Goal: Information Seeking & Learning: Compare options

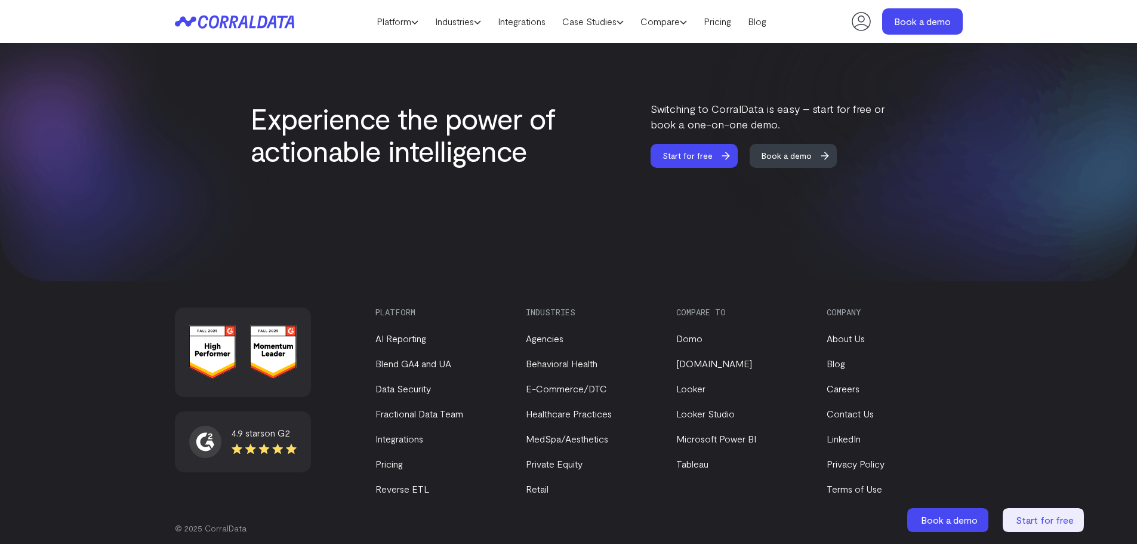
scroll to position [5041, 0]
drag, startPoint x: 418, startPoint y: 431, endPoint x: 435, endPoint y: 399, distance: 36.3
click at [418, 433] on link "Integrations" at bounding box center [400, 438] width 48 height 11
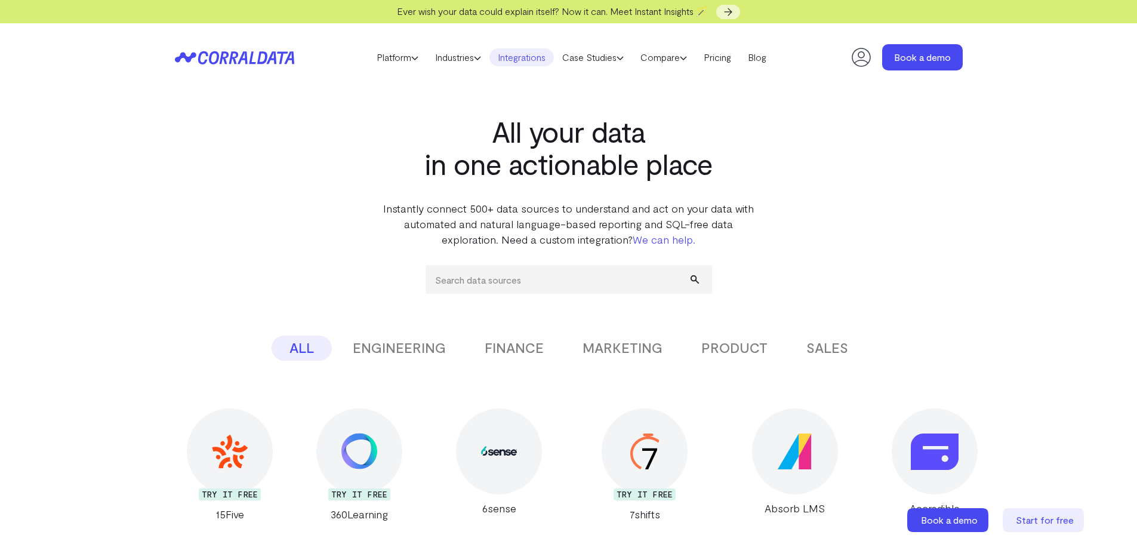
drag, startPoint x: 401, startPoint y: 350, endPoint x: 426, endPoint y: 316, distance: 42.3
click at [402, 350] on button "ENGINEERING" at bounding box center [399, 348] width 129 height 25
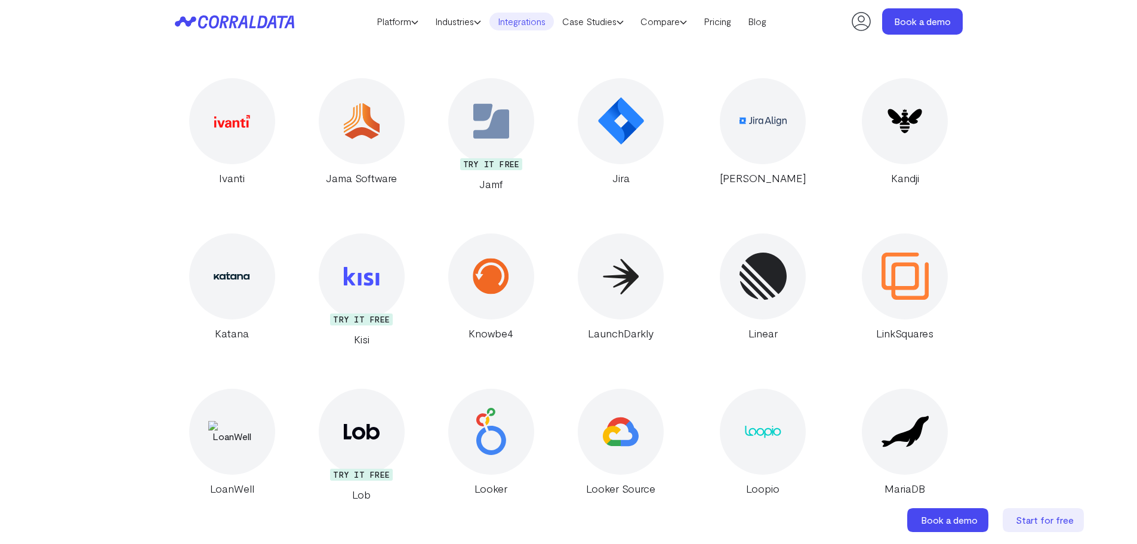
scroll to position [3975, 0]
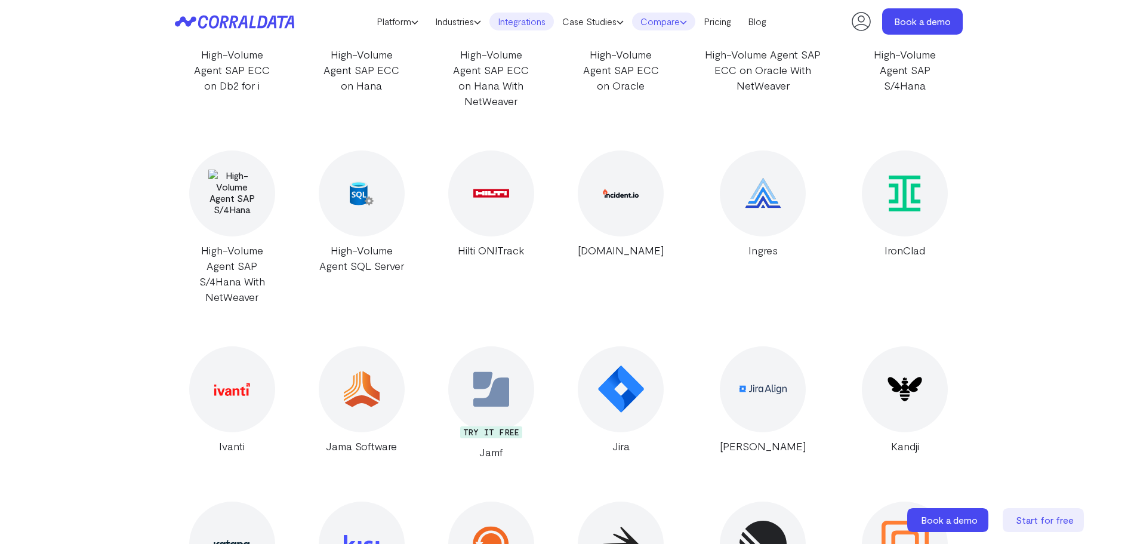
click at [666, 16] on link "Compare" at bounding box center [663, 22] width 63 height 18
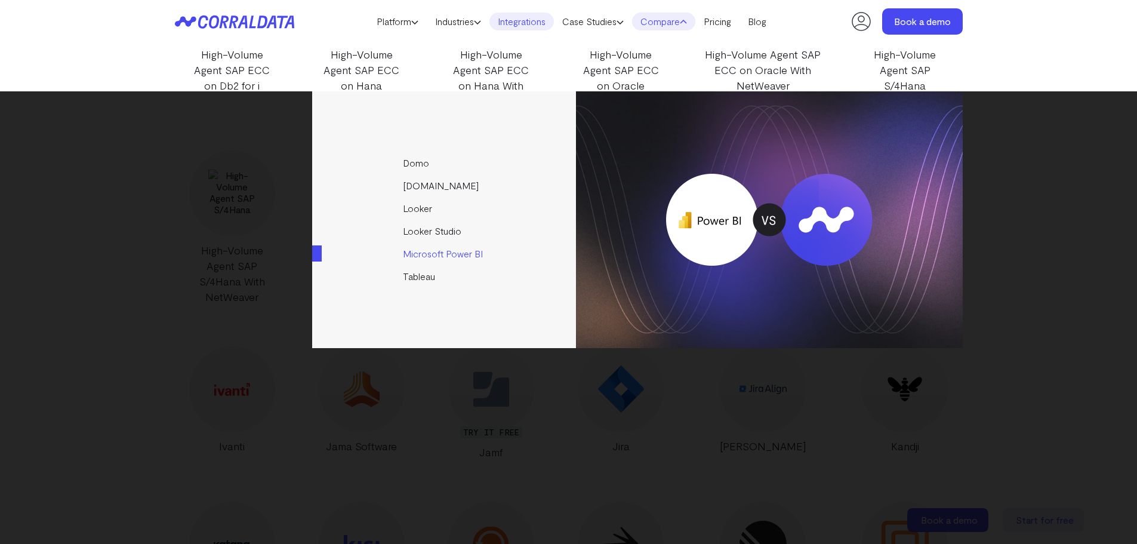
click at [447, 256] on link "Microsoft Power BI" at bounding box center [445, 253] width 266 height 23
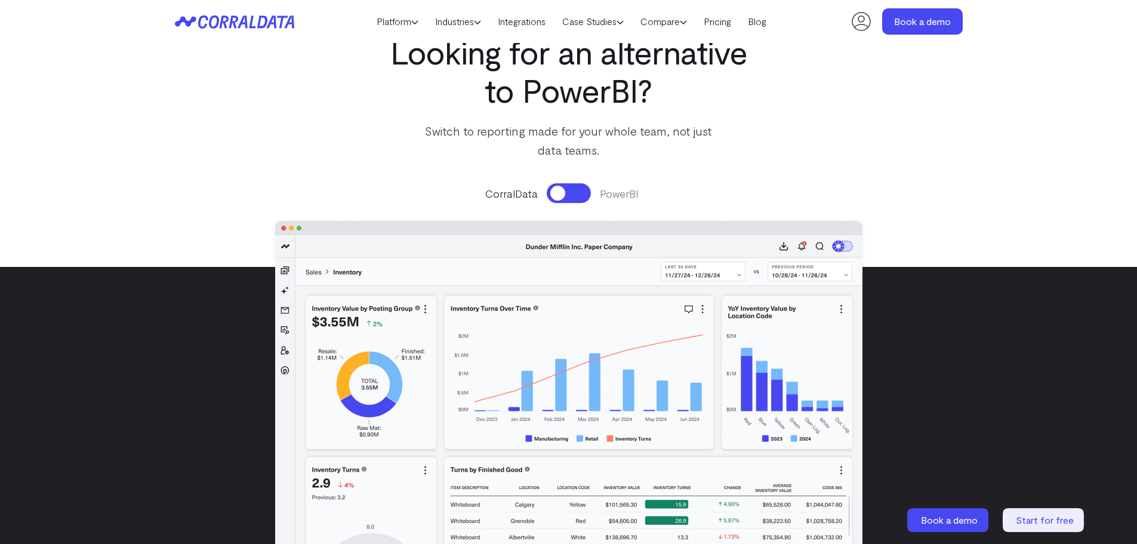
scroll to position [94, 0]
click at [571, 199] on button at bounding box center [569, 194] width 44 height 20
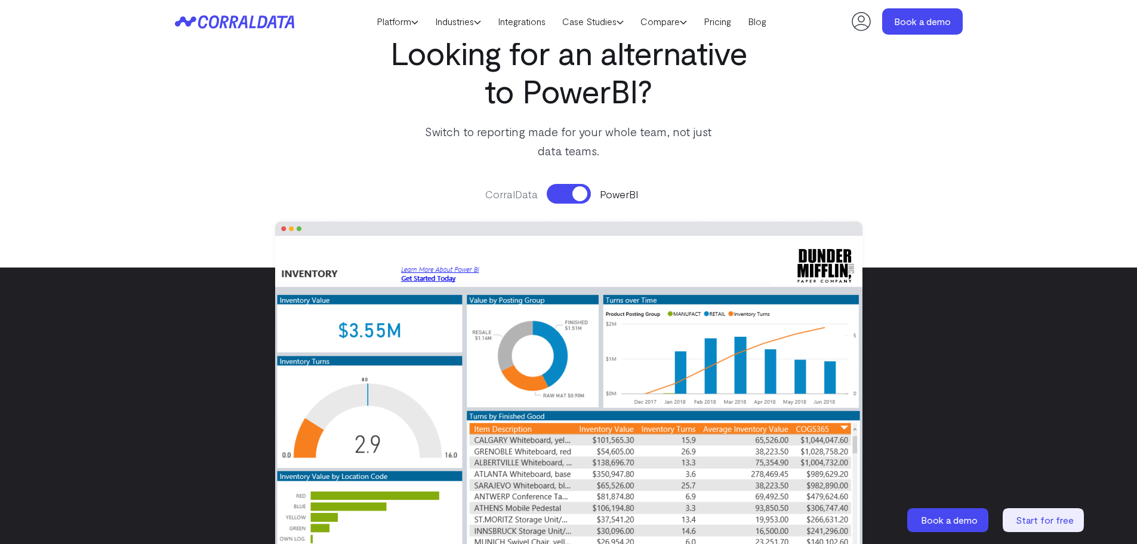
click at [571, 199] on button at bounding box center [569, 194] width 44 height 20
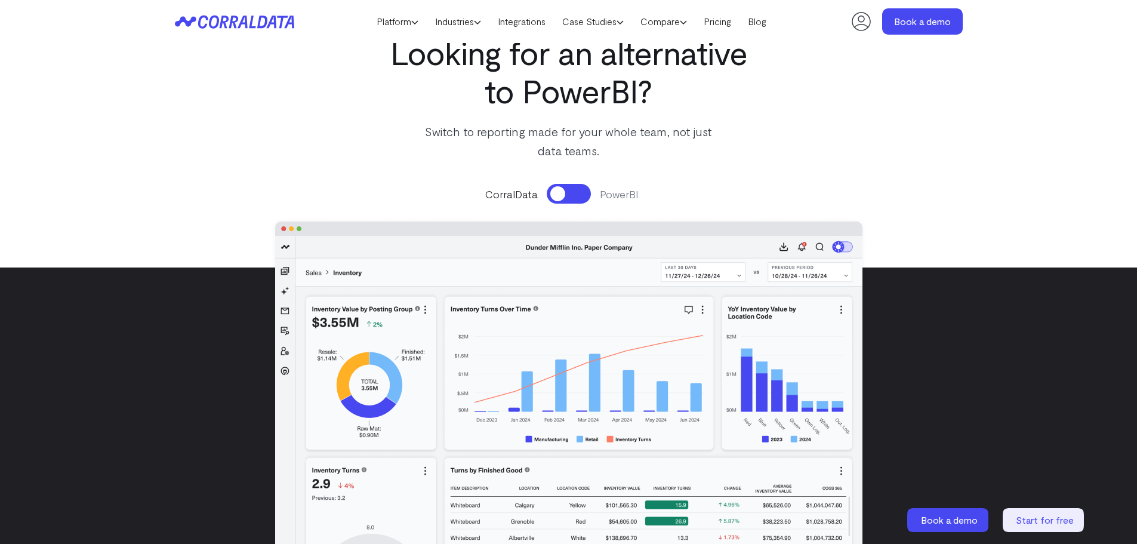
click at [571, 199] on button at bounding box center [569, 194] width 44 height 20
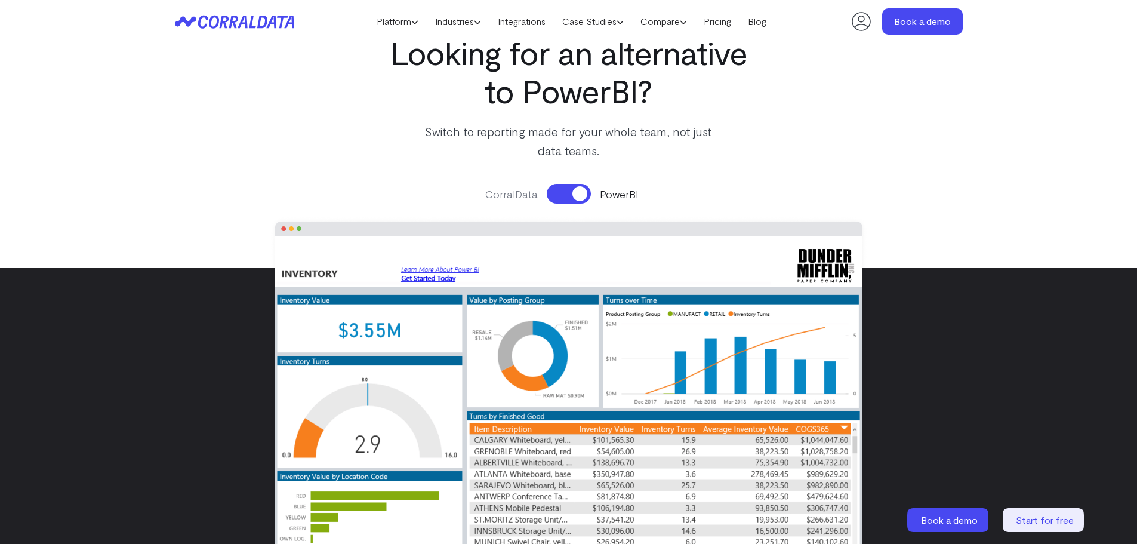
click at [571, 199] on button at bounding box center [569, 194] width 44 height 20
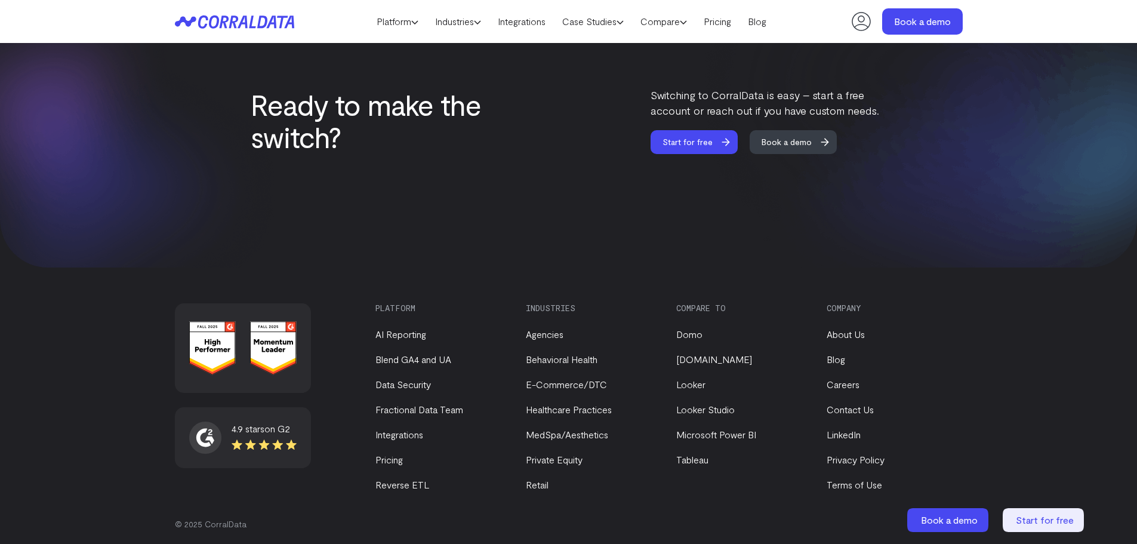
scroll to position [7080, 0]
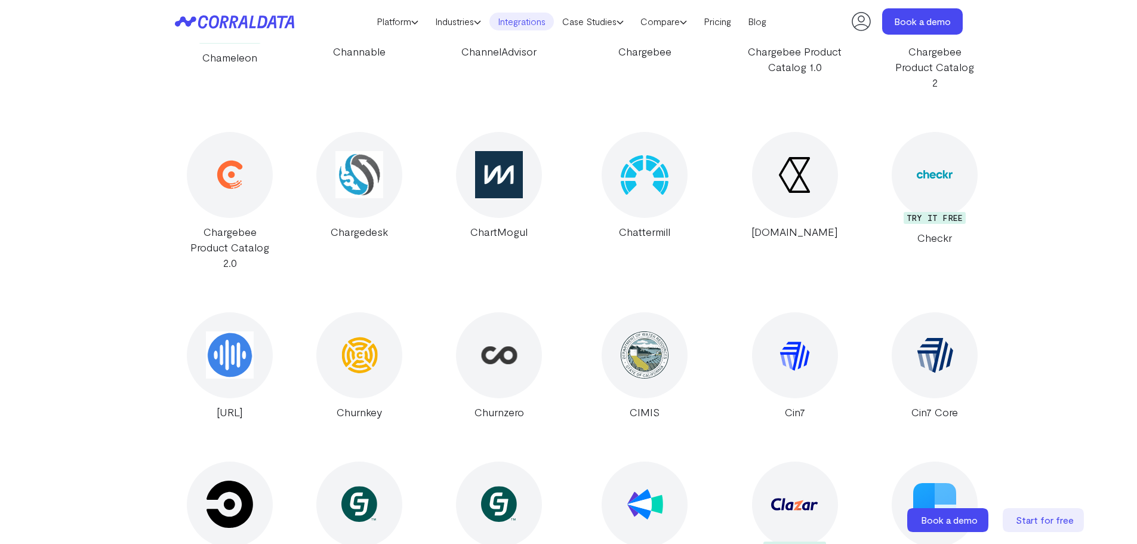
scroll to position [3975, 0]
